Goal: Task Accomplishment & Management: Use online tool/utility

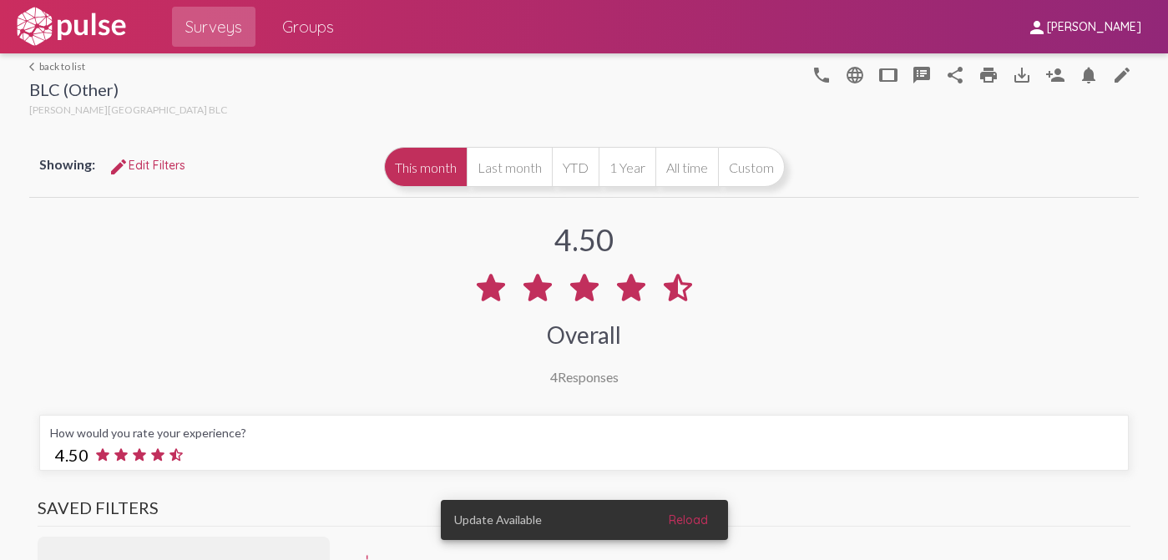
scroll to position [3174, 0]
